Goal: Task Accomplishment & Management: Complete application form

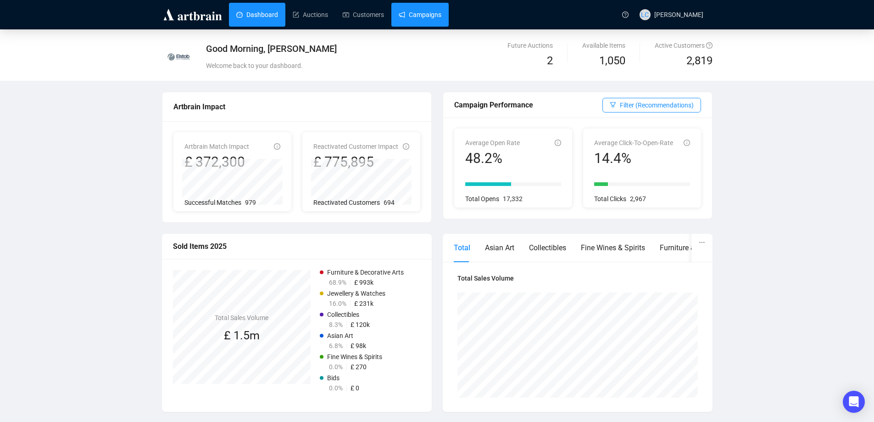
click at [407, 19] on link "Campaigns" at bounding box center [420, 15] width 43 height 24
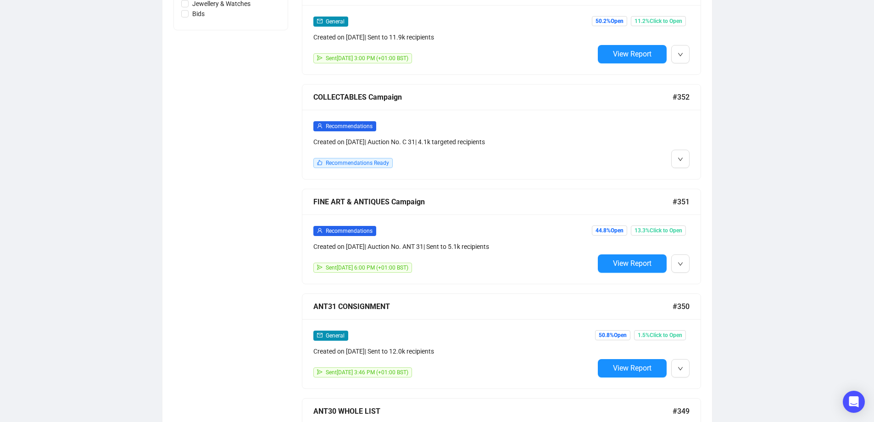
scroll to position [505, 0]
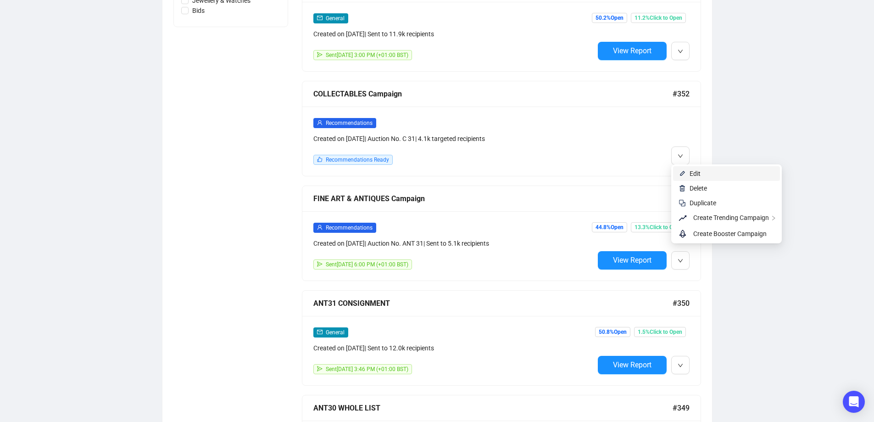
click at [707, 174] on span "Edit" at bounding box center [732, 173] width 85 height 10
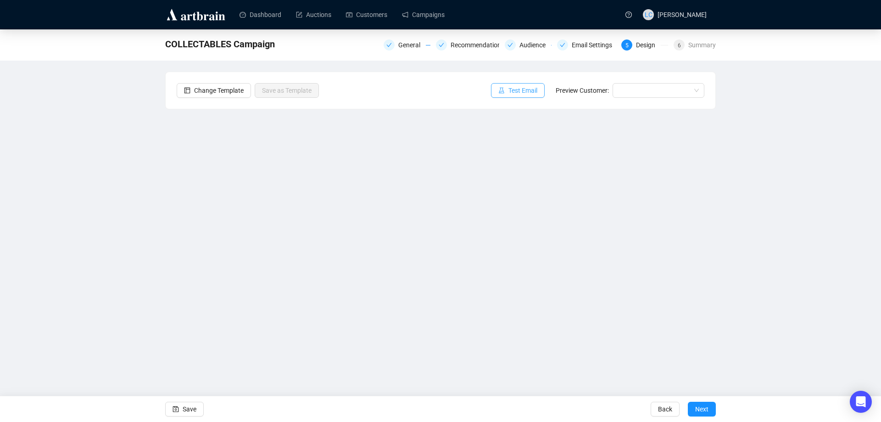
click at [525, 85] on span "Test Email" at bounding box center [522, 90] width 29 height 10
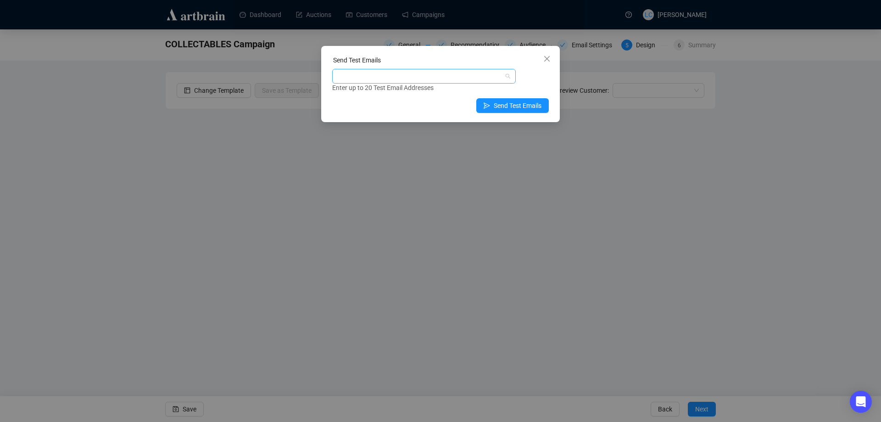
click at [466, 71] on div at bounding box center [419, 76] width 170 height 13
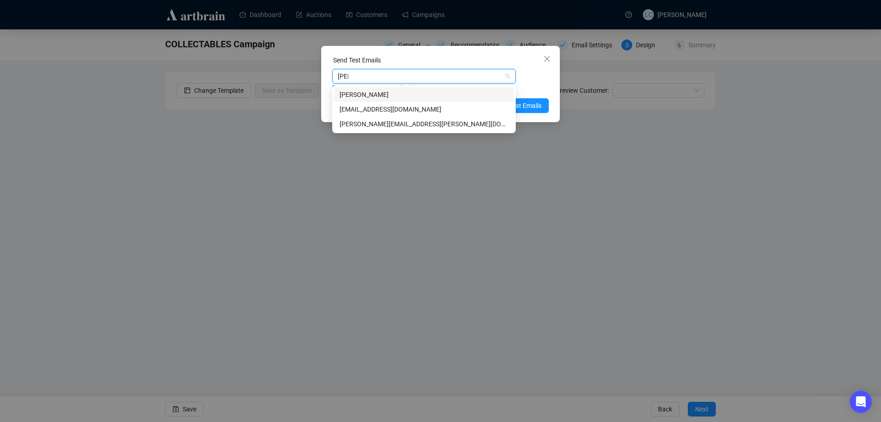
type input "loui"
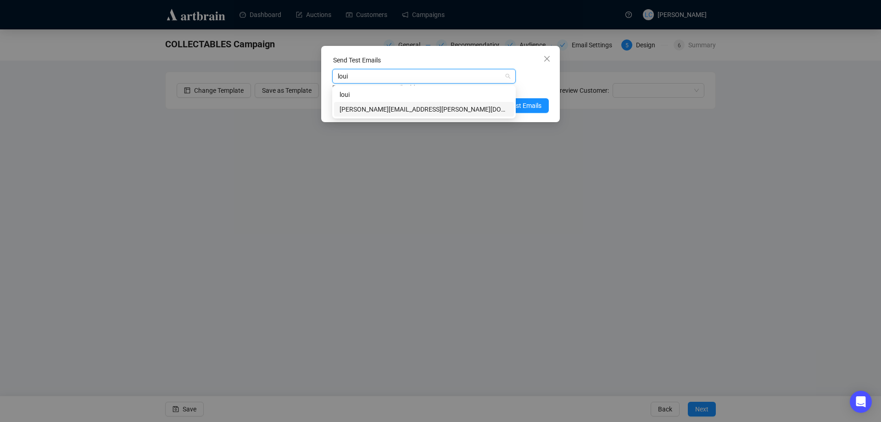
click at [471, 110] on div "[PERSON_NAME][EMAIL_ADDRESS][PERSON_NAME][DOMAIN_NAME]" at bounding box center [424, 109] width 169 height 10
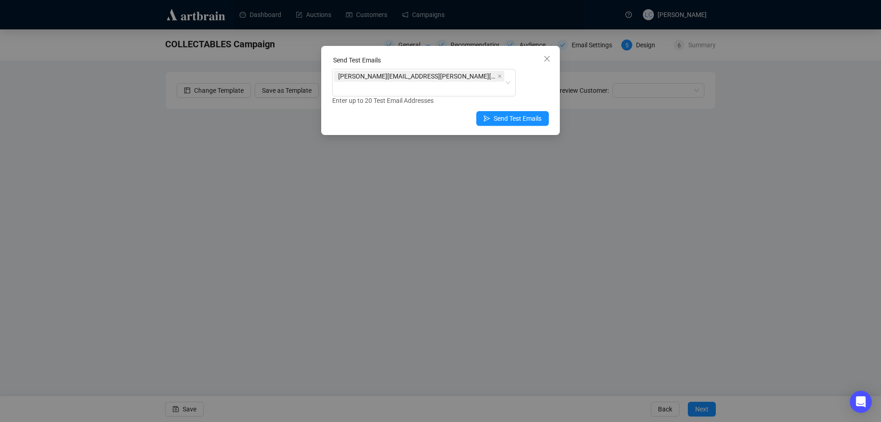
click at [543, 95] on div "Enter up to 20 Test Email Addresses" at bounding box center [440, 100] width 217 height 11
click at [525, 113] on span "Send Test Emails" at bounding box center [518, 118] width 48 height 10
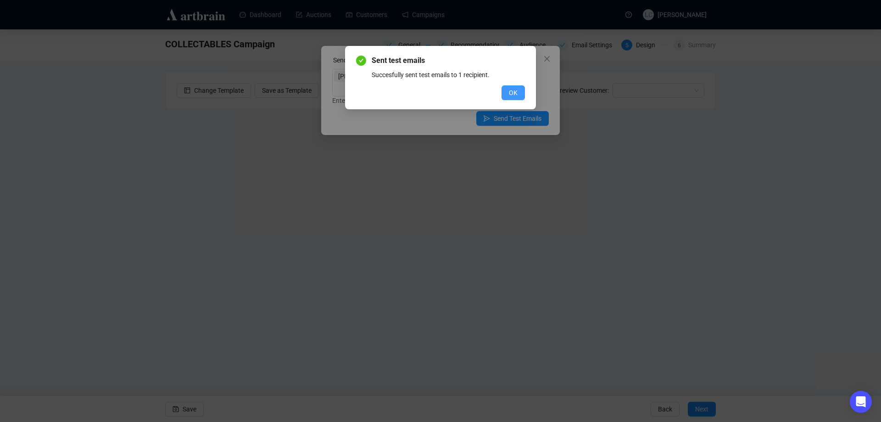
click at [524, 95] on button "OK" at bounding box center [512, 92] width 23 height 15
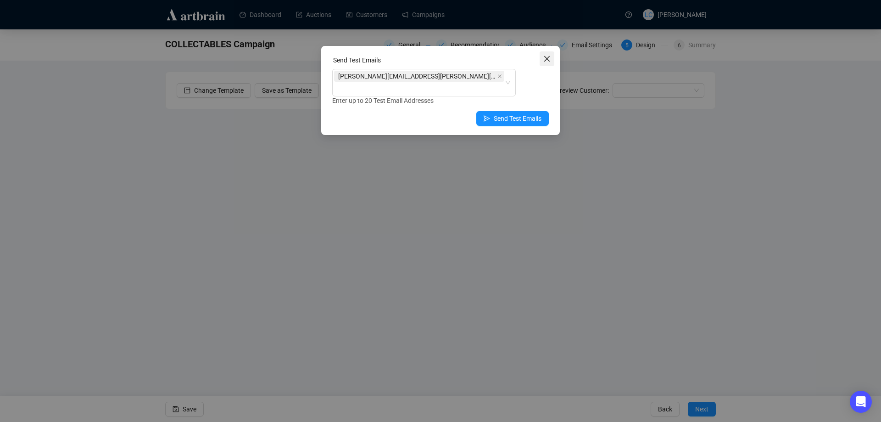
click at [543, 57] on icon "close" at bounding box center [546, 58] width 7 height 7
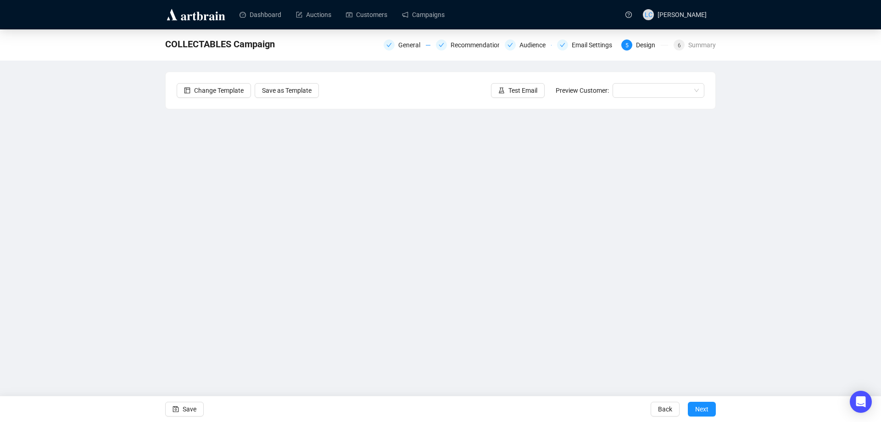
click at [141, 226] on div "COLLECTABLES Campaign General Recommendations Audience Email Settings 5 Design …" at bounding box center [440, 199] width 881 height 341
click at [700, 407] on span "Next" at bounding box center [701, 409] width 13 height 26
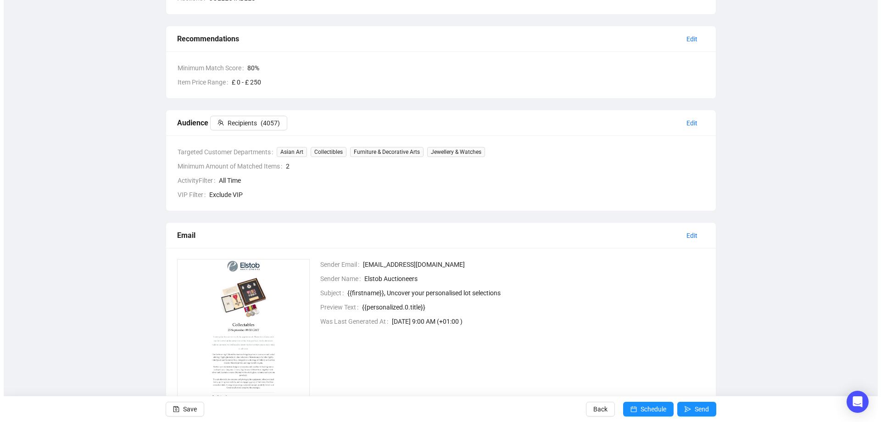
scroll to position [184, 0]
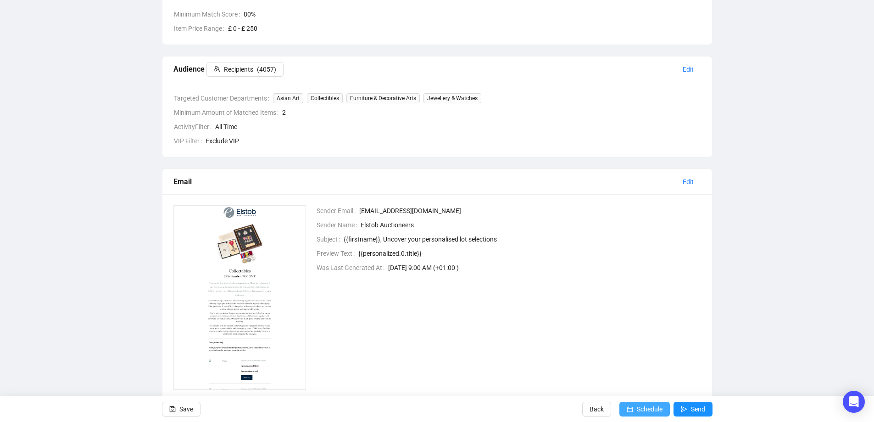
click at [655, 407] on span "Schedule" at bounding box center [650, 409] width 26 height 26
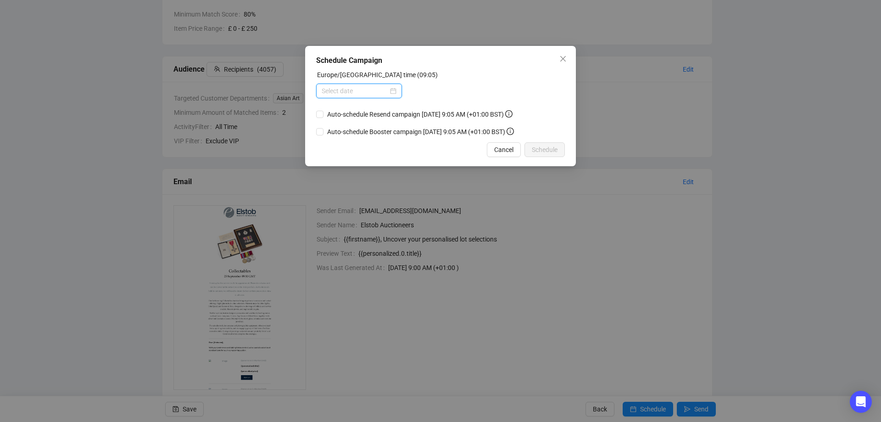
click at [382, 90] on input at bounding box center [355, 91] width 67 height 10
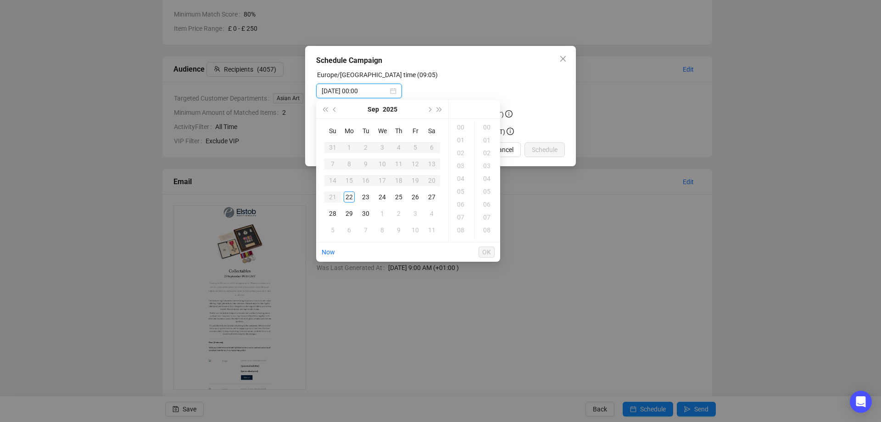
type input "[DATE] 00:00"
click at [351, 197] on div "22" at bounding box center [349, 196] width 11 height 11
click at [463, 194] on div "18" at bounding box center [462, 196] width 22 height 13
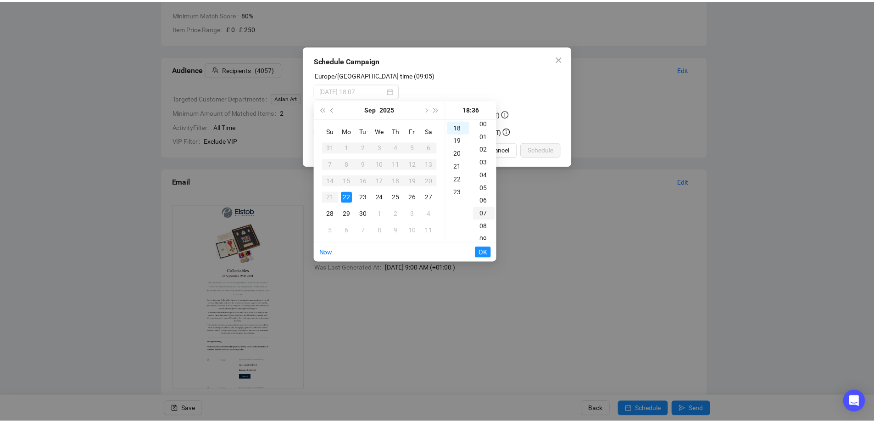
scroll to position [0, 0]
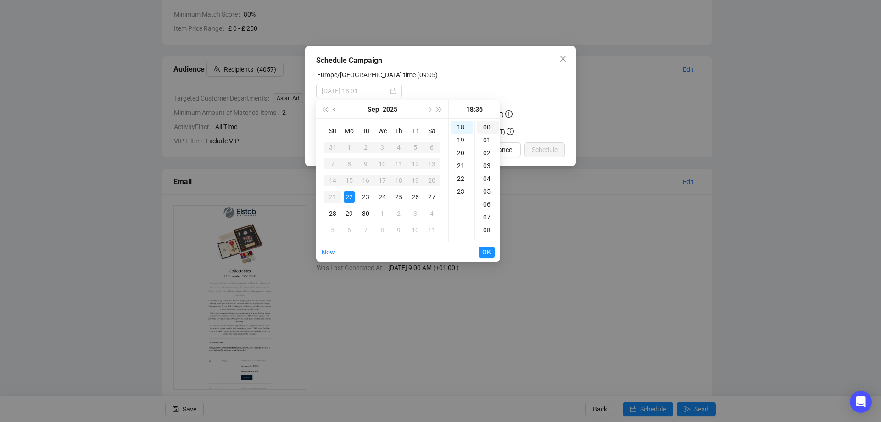
type input "[DATE] 18:00"
click at [487, 125] on div "00" at bounding box center [488, 127] width 22 height 13
click at [489, 250] on span "OK" at bounding box center [486, 251] width 9 height 17
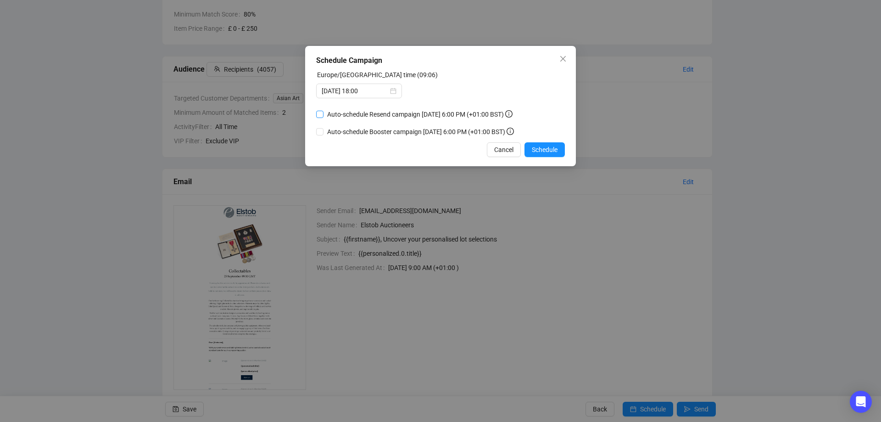
click at [323, 114] on input "Auto-schedule Resend campaign [DATE] 6:00 PM (+01:00 BST)" at bounding box center [319, 114] width 7 height 7
checkbox input "true"
click at [545, 150] on span "Schedule" at bounding box center [545, 150] width 26 height 10
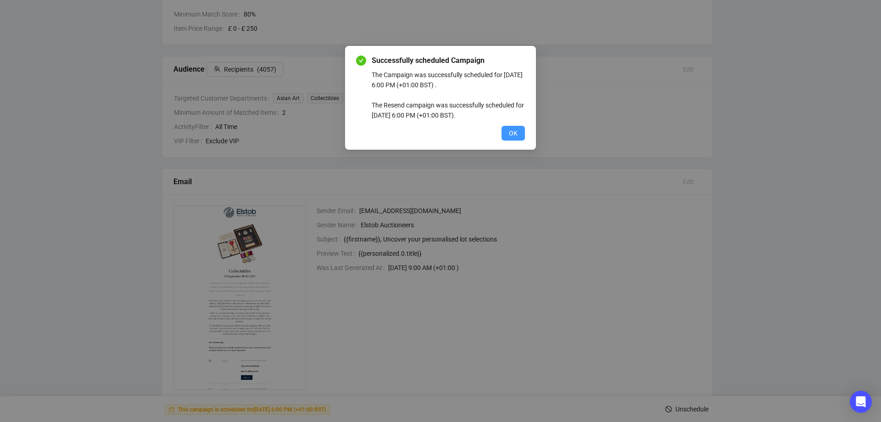
click at [514, 130] on span "OK" at bounding box center [513, 133] width 9 height 10
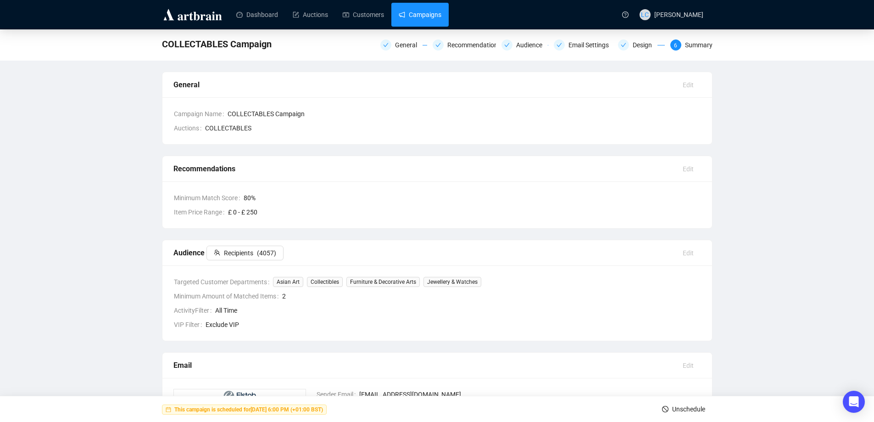
click at [423, 16] on link "Campaigns" at bounding box center [420, 15] width 43 height 24
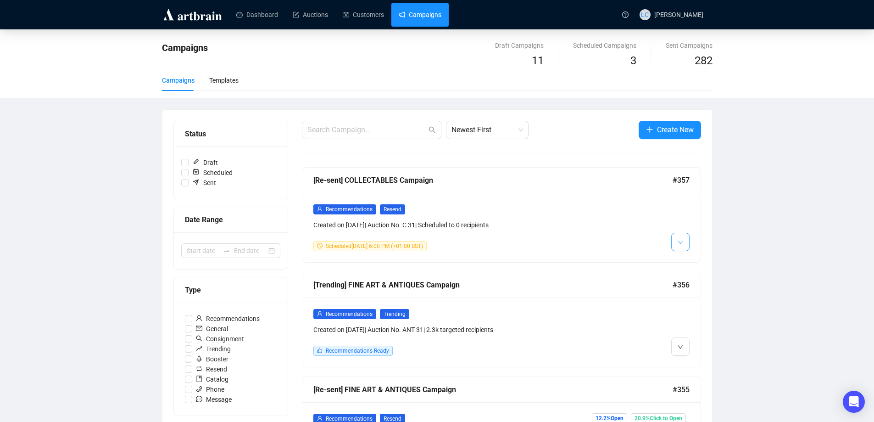
click at [678, 242] on icon "down" at bounding box center [681, 243] width 6 height 6
